Goal: Navigation & Orientation: Find specific page/section

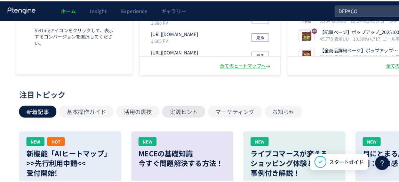
scroll to position [123, 0]
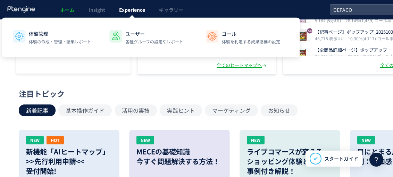
click at [132, 9] on span "Experience" at bounding box center [132, 9] width 26 height 7
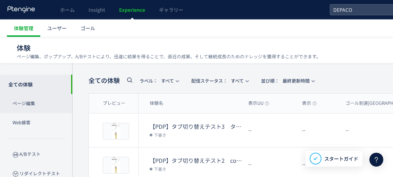
scroll to position [41, 0]
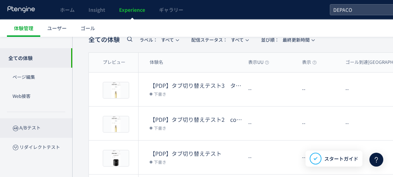
click at [41, 124] on p "A/Bテスト" at bounding box center [36, 128] width 72 height 19
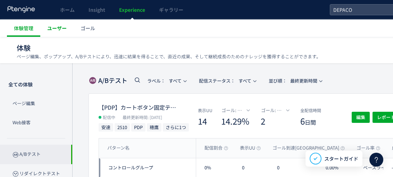
click at [58, 30] on span "ユーザー" at bounding box center [56, 28] width 19 height 7
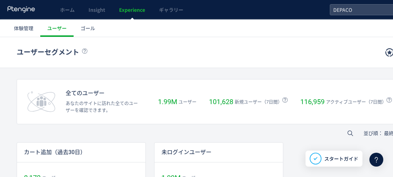
drag, startPoint x: 311, startPoint y: 43, endPoint x: 251, endPoint y: 49, distance: 60.1
click at [251, 49] on h1 "ユーザーセグメント" at bounding box center [193, 53] width 352 height 10
click at [170, 10] on span "ギャラリー" at bounding box center [171, 9] width 24 height 7
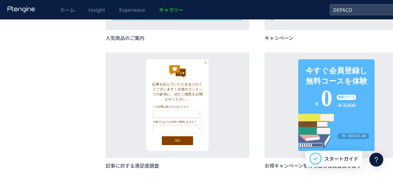
scroll to position [1043, 0]
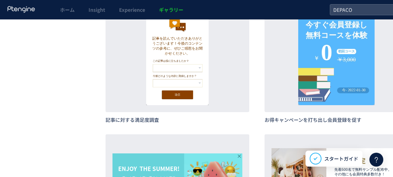
drag, startPoint x: 79, startPoint y: 93, endPoint x: 51, endPoint y: 84, distance: 30.1
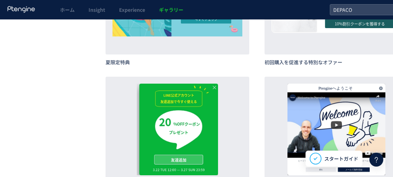
scroll to position [1508, 0]
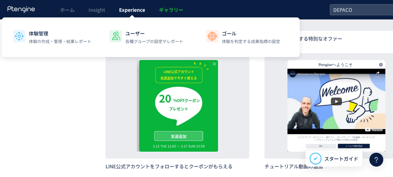
click at [133, 10] on span "Experience" at bounding box center [132, 9] width 26 height 7
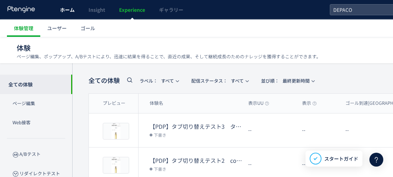
click at [69, 6] on span "ホーム" at bounding box center [67, 9] width 15 height 7
